Goal: Transaction & Acquisition: Register for event/course

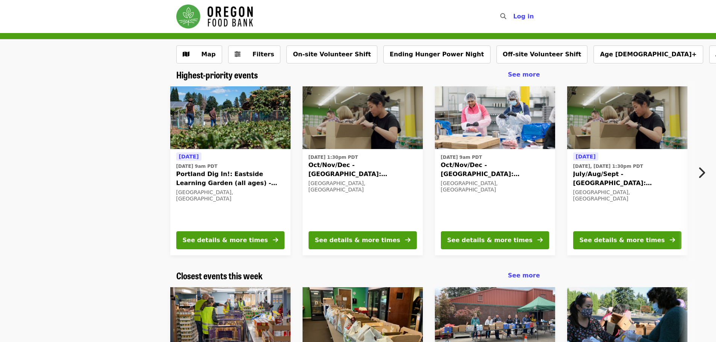
click at [208, 176] on span "Portland Dig In!: Eastside Learning Garden (all ages) - Aug/Sept/Oct" at bounding box center [230, 179] width 108 height 18
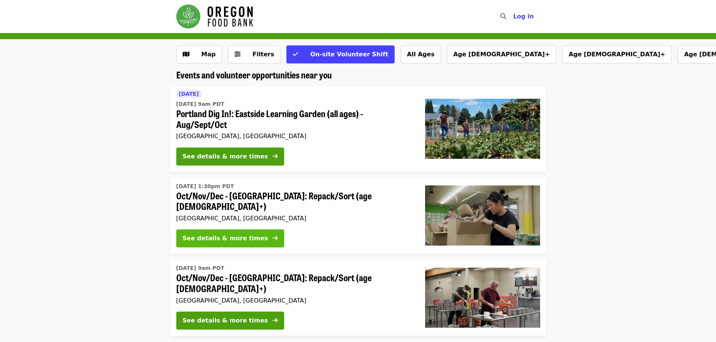
click at [251, 229] on button "See details & more times" at bounding box center [230, 238] width 108 height 18
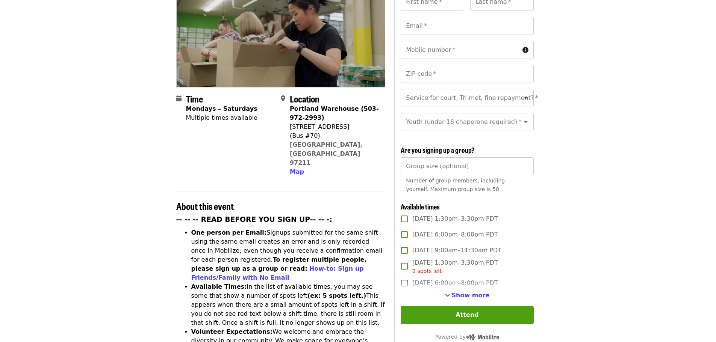
scroll to position [113, 0]
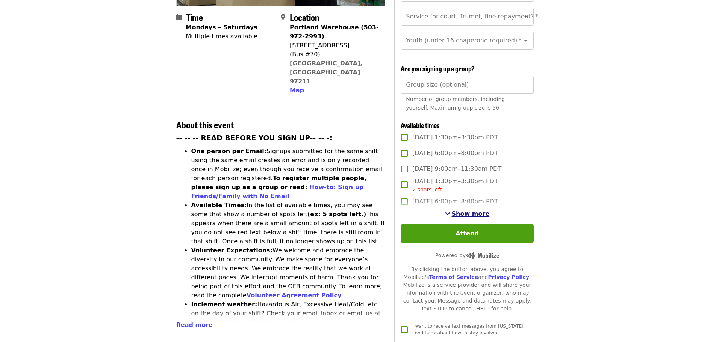
click at [474, 214] on span "Show more" at bounding box center [470, 213] width 38 height 7
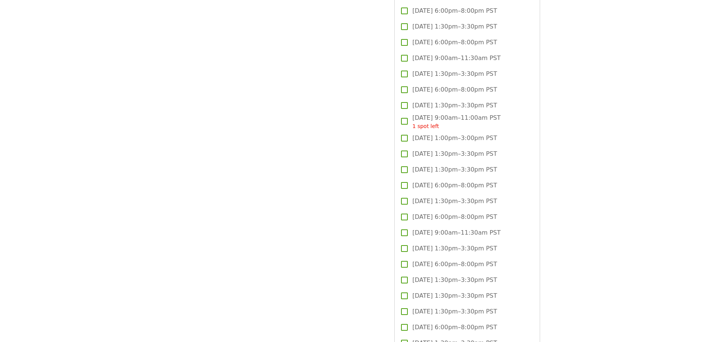
scroll to position [1089, 0]
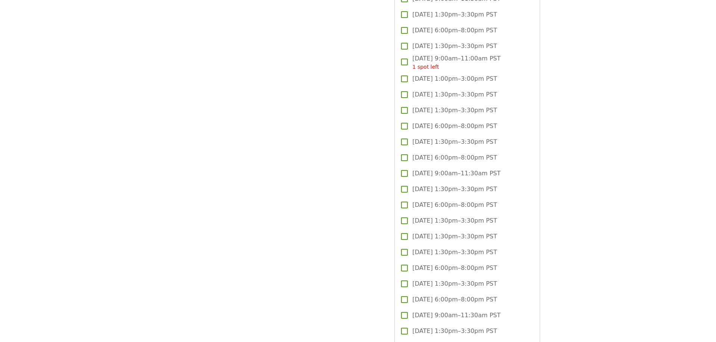
click at [431, 232] on span "[DATE] 1:30pm–3:30pm PST" at bounding box center [454, 236] width 85 height 9
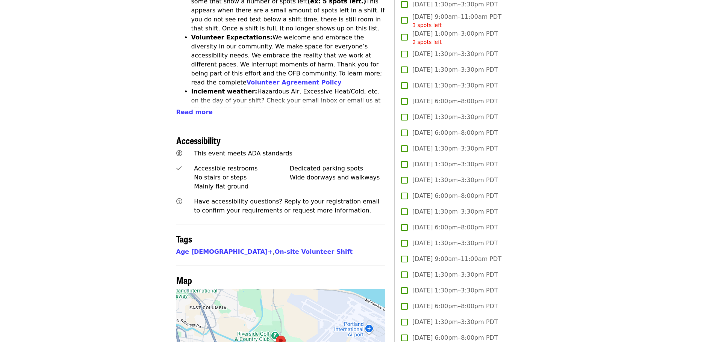
scroll to position [300, 0]
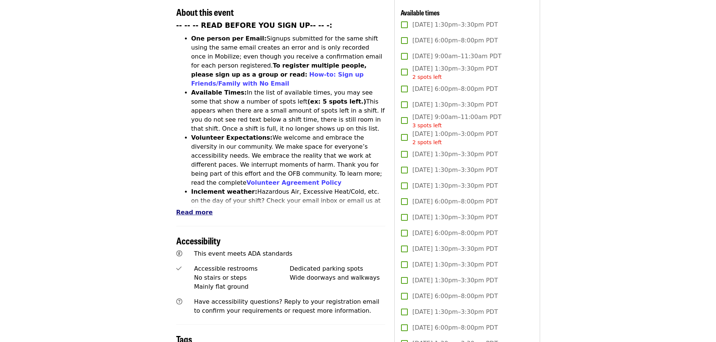
click at [189, 209] on span "Read more" at bounding box center [194, 212] width 36 height 7
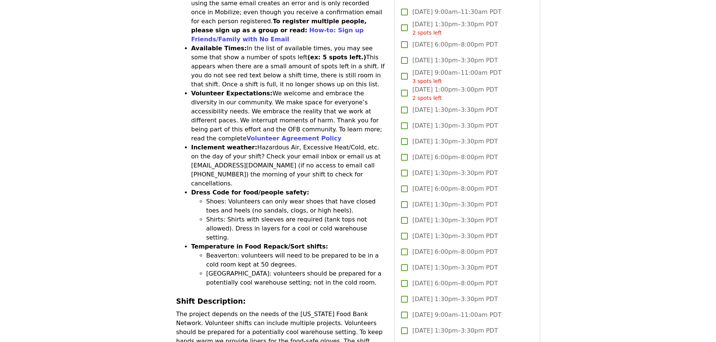
scroll to position [413, 0]
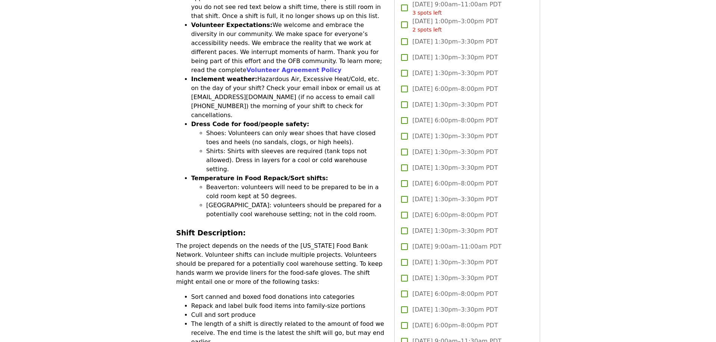
click at [301, 242] on p "The project depends on the needs of the [US_STATE] Food Bank Network. Volunteer…" at bounding box center [280, 264] width 209 height 45
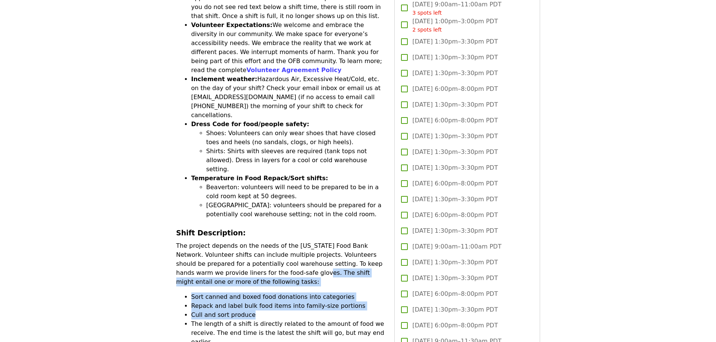
drag, startPoint x: 244, startPoint y: 214, endPoint x: 320, endPoint y: 256, distance: 87.3
copy div "The shift might entail one or more of the following tasks: Sort canned and boxe…"
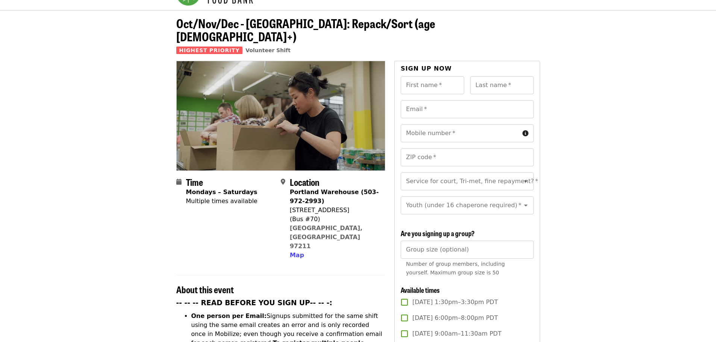
scroll to position [0, 0]
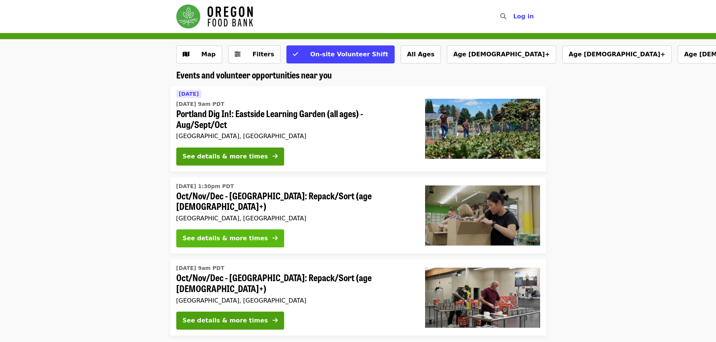
click at [242, 236] on div "See details & more times" at bounding box center [225, 238] width 85 height 9
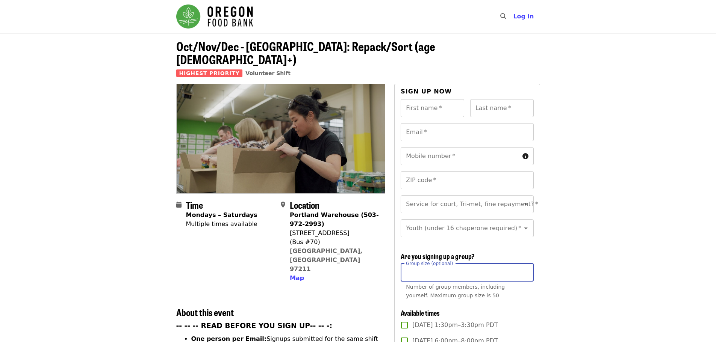
click at [477, 273] on input "Group size (optional)" at bounding box center [466, 273] width 133 height 18
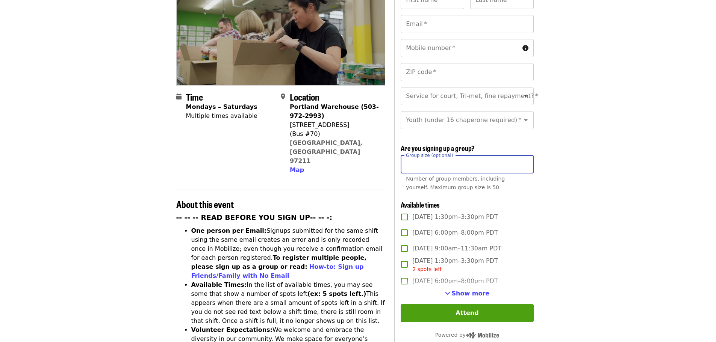
scroll to position [113, 0]
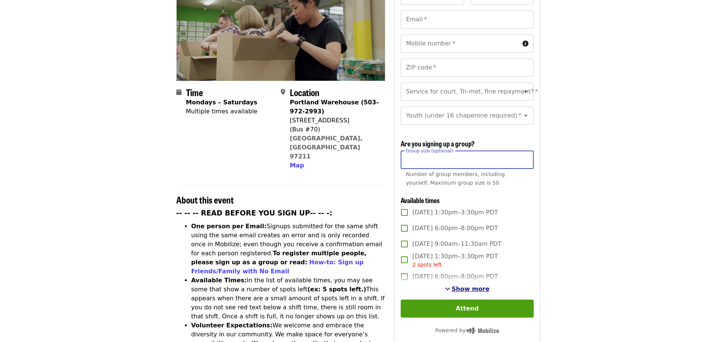
click at [471, 287] on span "Show more" at bounding box center [470, 288] width 38 height 7
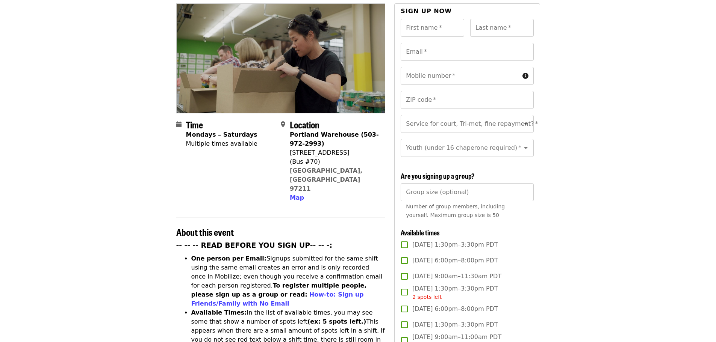
scroll to position [0, 0]
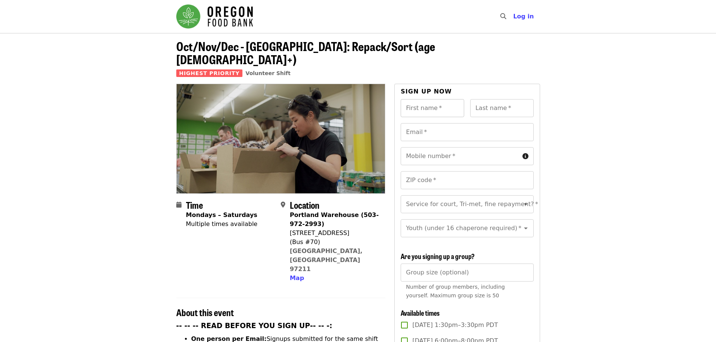
click at [414, 101] on input "First name   *" at bounding box center [431, 108] width 63 height 18
type input "******"
type input "*****"
type input "**********"
click at [449, 147] on input "Mobile number   *" at bounding box center [459, 156] width 118 height 18
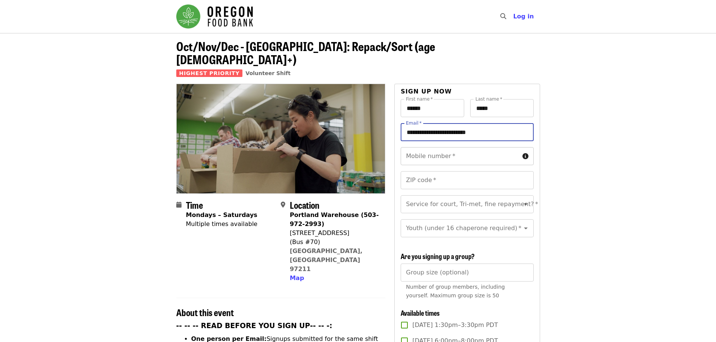
click at [449, 147] on input "Mobile number   *" at bounding box center [459, 156] width 118 height 18
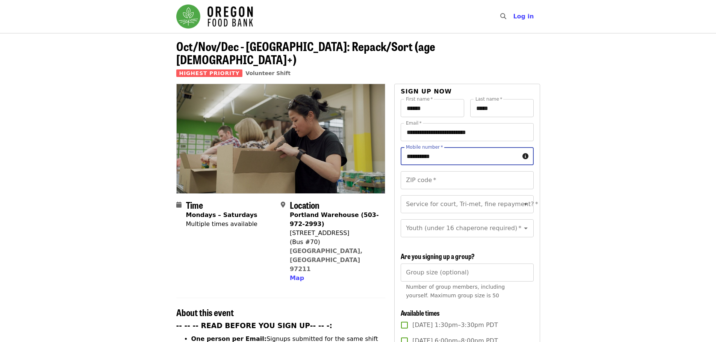
type input "**********"
type input "*"
type input "*****"
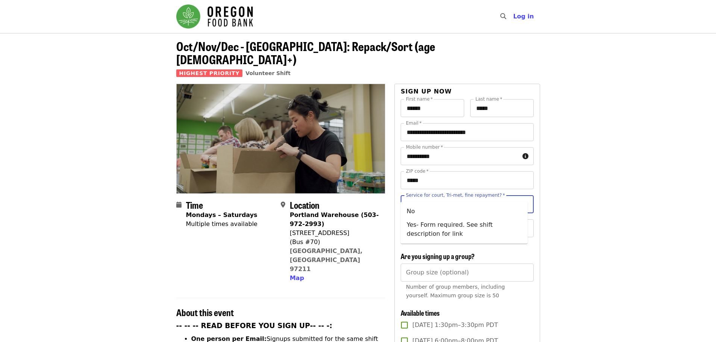
click at [457, 195] on div "Service for court, Tri-met, fine repayment?   * Service for court, Tri-met, fin…" at bounding box center [466, 204] width 133 height 18
click at [442, 213] on li "No" at bounding box center [463, 212] width 127 height 14
type input "**"
click at [497, 221] on input "Youth (under 16 chaperone required)   *" at bounding box center [457, 228] width 102 height 14
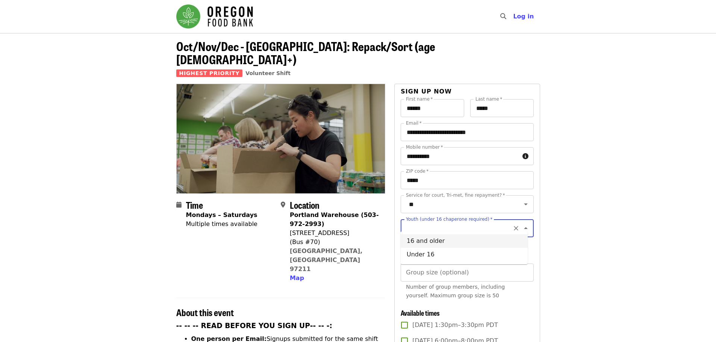
click at [445, 243] on li "16 and older" at bounding box center [463, 241] width 127 height 14
type input "**********"
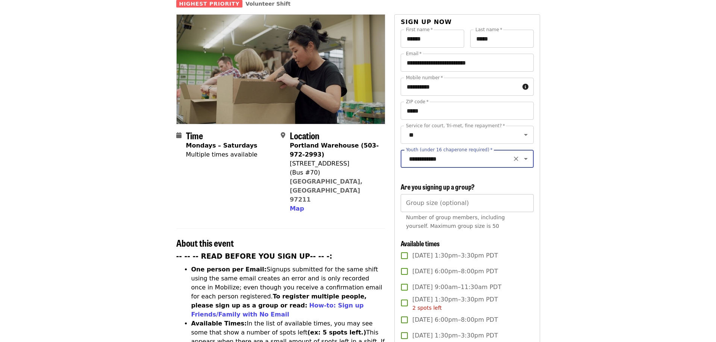
scroll to position [75, 0]
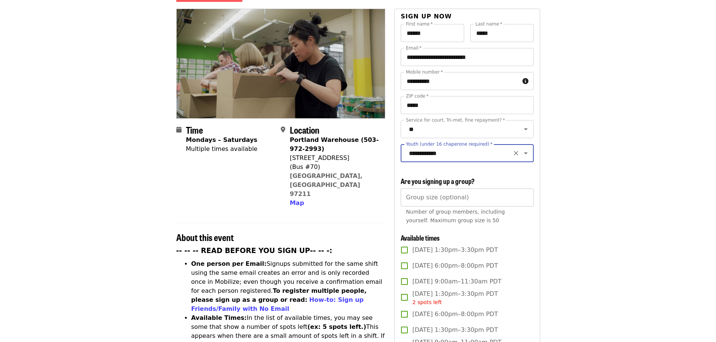
click at [409, 189] on div "Group size (optional) Group size (optional) Number of group members, including …" at bounding box center [466, 208] width 133 height 39
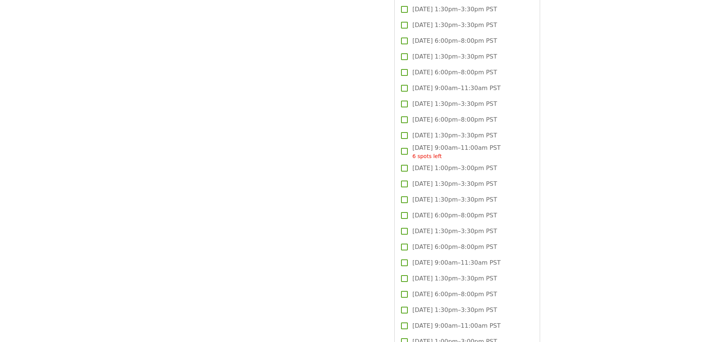
scroll to position [2028, 0]
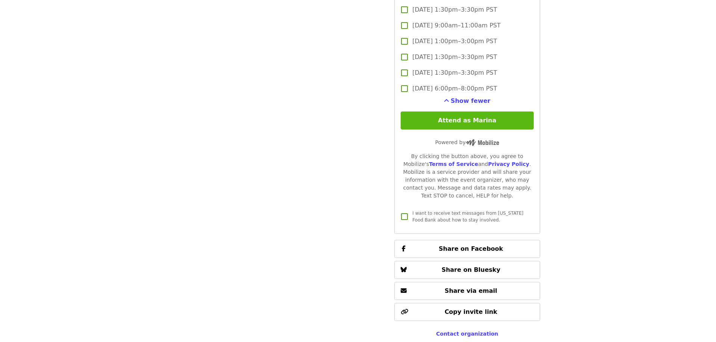
type input "*"
click at [484, 120] on button "Attend as Marina" at bounding box center [466, 121] width 133 height 18
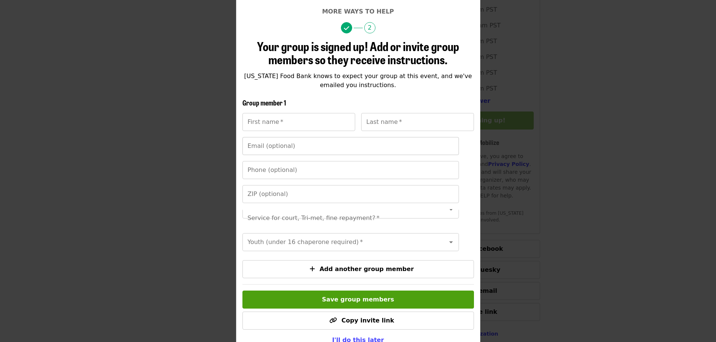
scroll to position [106, 0]
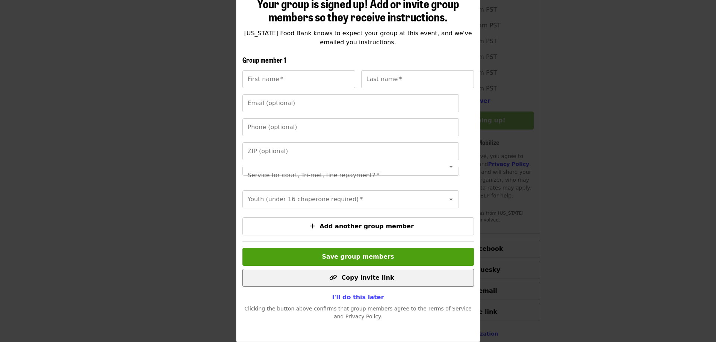
click at [355, 278] on span "Copy invite link" at bounding box center [367, 277] width 53 height 7
